Goal: Find specific page/section: Find specific page/section

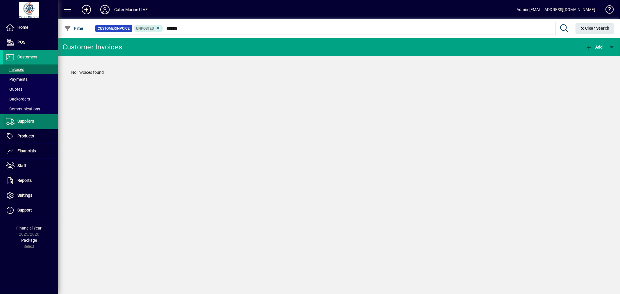
click at [21, 121] on span "Suppliers" at bounding box center [25, 121] width 17 height 5
